Goal: Task Accomplishment & Management: Manage account settings

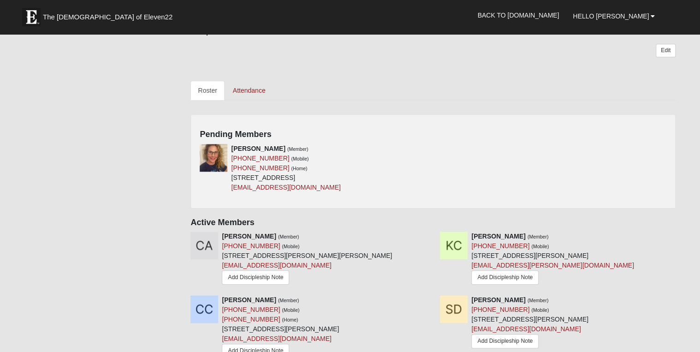
scroll to position [369, 0]
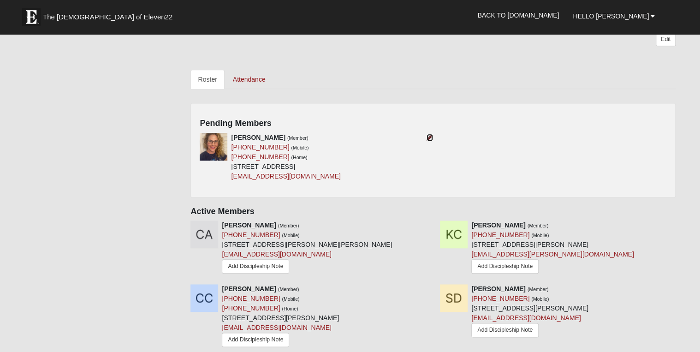
click at [431, 134] on icon at bounding box center [430, 137] width 6 height 6
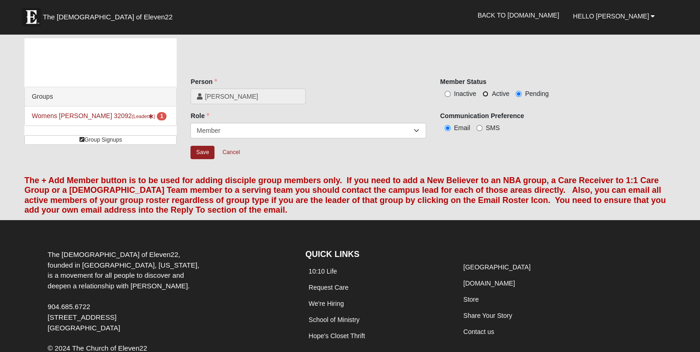
click at [485, 92] on input "Active" at bounding box center [486, 94] width 6 height 6
radio input "true"
click at [201, 149] on input "Save" at bounding box center [203, 152] width 24 height 13
